Goal: Find specific page/section: Find specific page/section

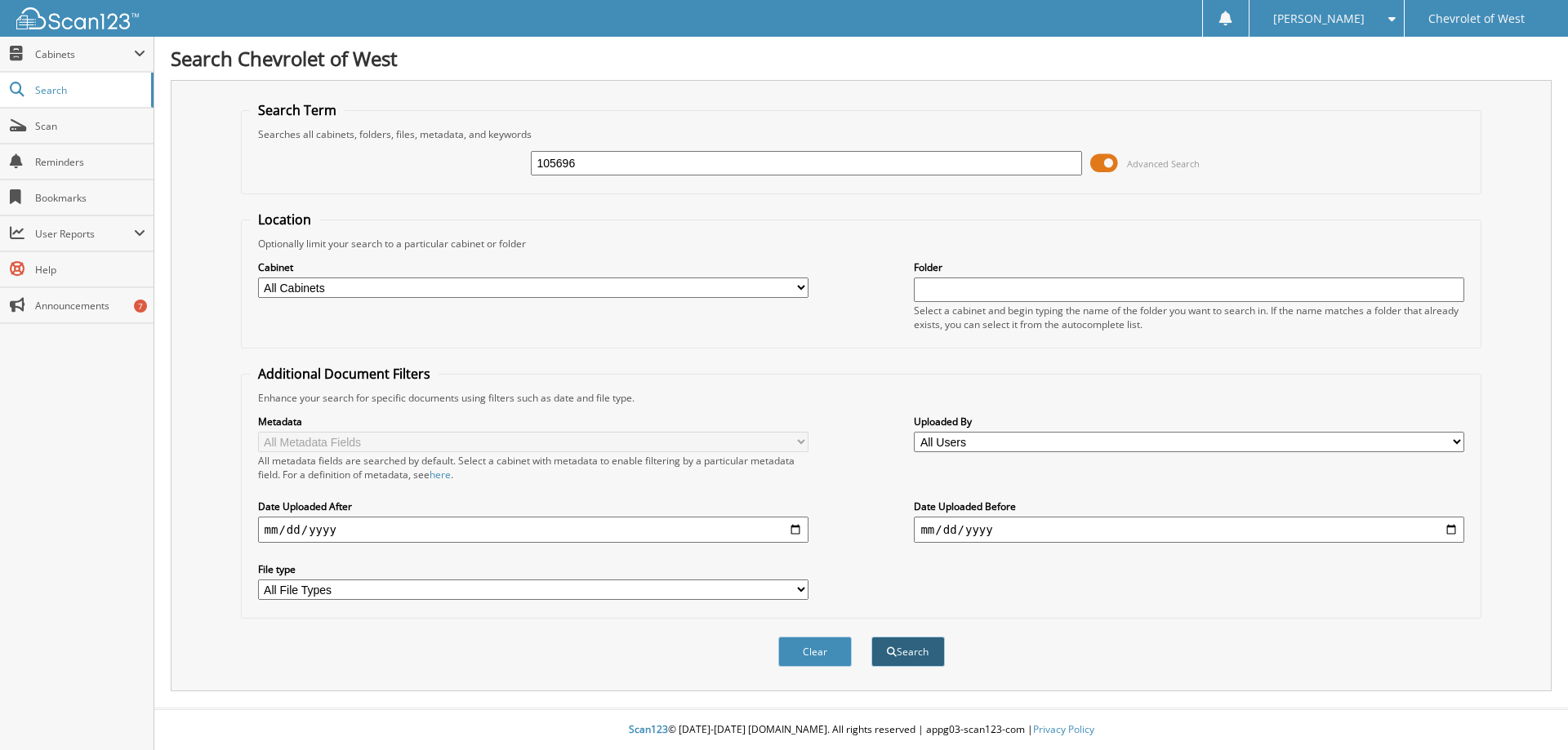
type input "105696"
click at [910, 651] on button "Search" at bounding box center [908, 652] width 73 height 30
click at [482, 285] on select "All Cabinets ACCOUNTS PAYABLE AFTERMARKETS CAR DEALS CREDIT CARD PAYMENTS DEALE…" at bounding box center [534, 287] width 550 height 20
select select "17086"
click at [258, 278] on select "All Cabinets ACCOUNTS PAYABLE AFTERMARKETS CAR DEALS CREDIT CARD PAYMENTS DEALE…" at bounding box center [534, 287] width 550 height 20
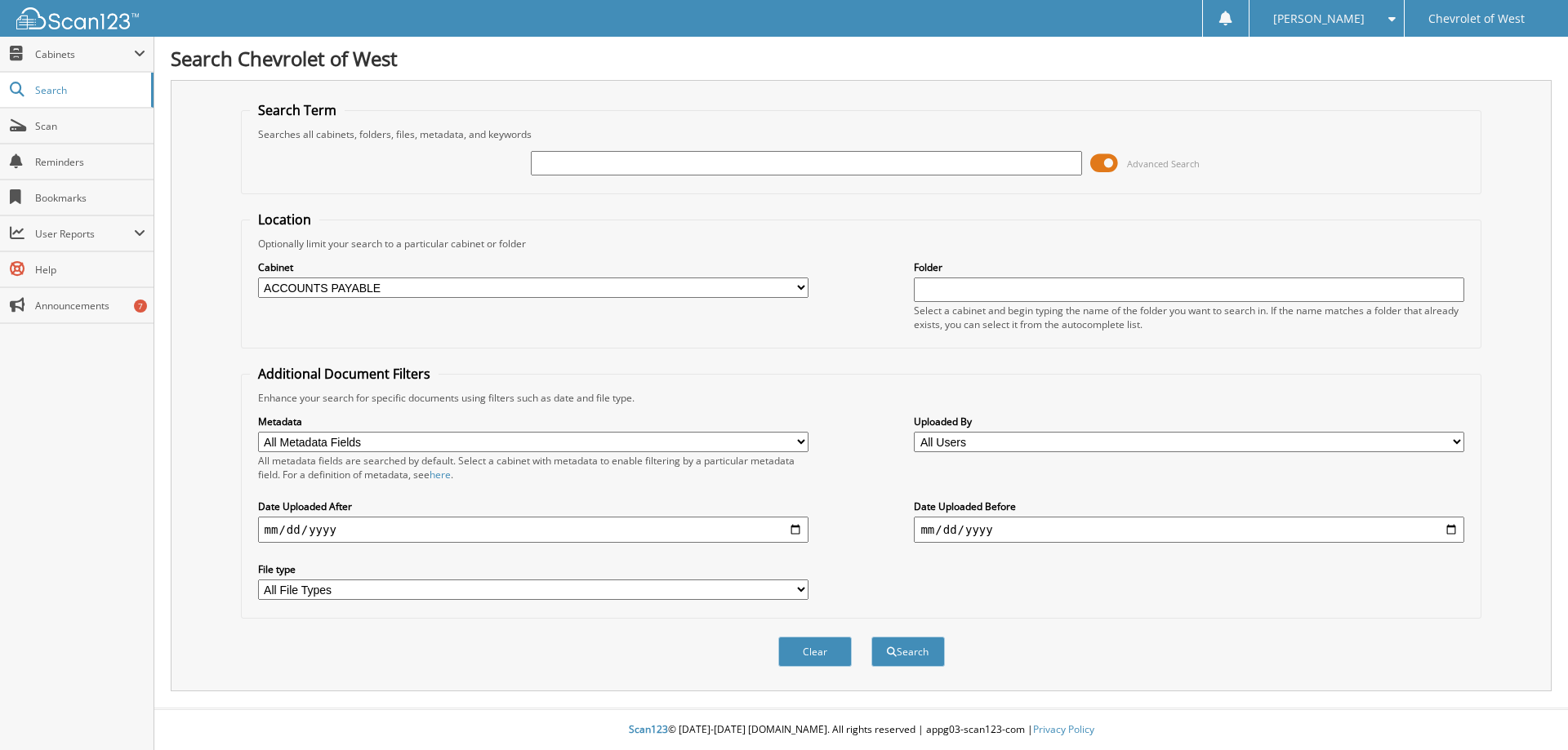
click at [556, 168] on input "text" at bounding box center [806, 164] width 550 height 25
paste input "105696"
type input "105696"
click at [901, 648] on button "Search" at bounding box center [908, 652] width 73 height 30
